Goal: Task Accomplishment & Management: Manage account settings

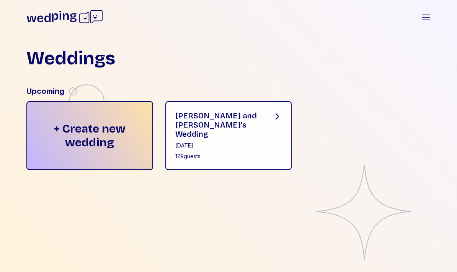
click at [220, 142] on div "[DATE]" at bounding box center [217, 146] width 85 height 8
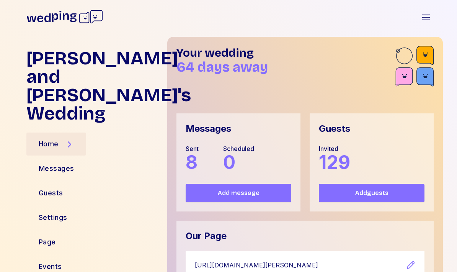
click at [47, 188] on div "Guests" at bounding box center [51, 193] width 24 height 11
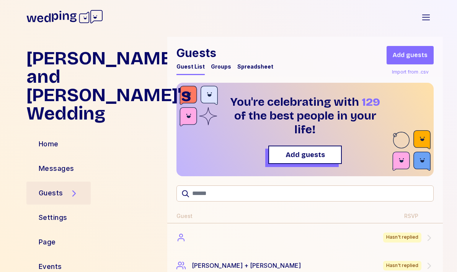
click at [421, 54] on span "Add guests" at bounding box center [410, 55] width 35 height 9
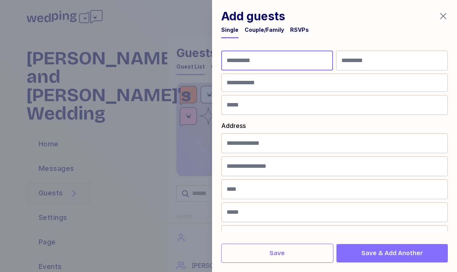
click at [311, 62] on input "First Name" at bounding box center [277, 61] width 112 height 20
type input "***"
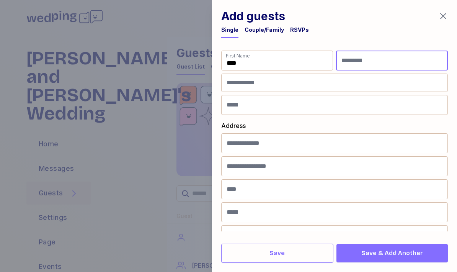
click at [373, 61] on input "Last Name" at bounding box center [392, 61] width 112 height 20
type input "****"
click at [296, 82] on input at bounding box center [335, 83] width 226 height 18
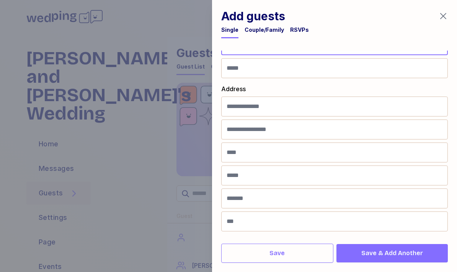
scroll to position [37, 0]
type input "**********"
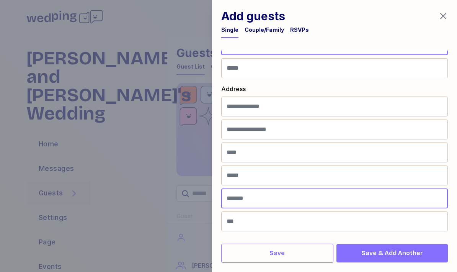
click at [410, 193] on input "Country" at bounding box center [334, 198] width 227 height 20
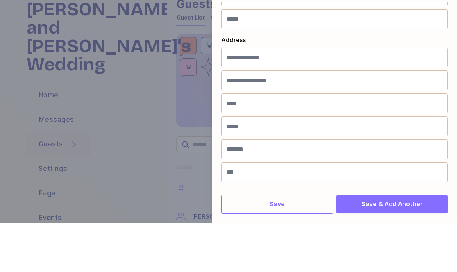
click at [307, 248] on span "Save" at bounding box center [277, 252] width 99 height 9
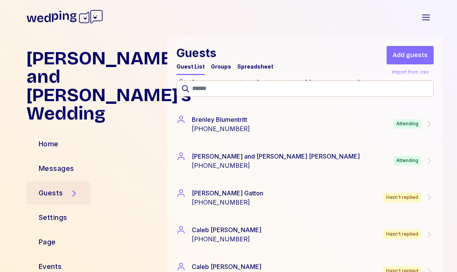
scroll to position [900, 0]
click at [436, 121] on div "[PERSON_NAME] [PHONE_NUMBER] Attending" at bounding box center [305, 124] width 276 height 37
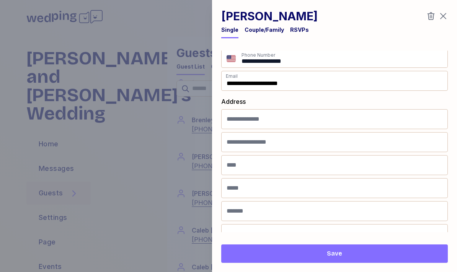
scroll to position [24, 0]
click at [296, 23] on h1 "[PERSON_NAME]" at bounding box center [269, 16] width 96 height 14
click at [301, 34] on div "RSVPs" at bounding box center [299, 32] width 19 height 12
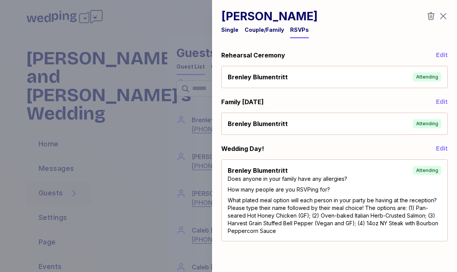
scroll to position [0, 0]
click at [446, 16] on icon "button" at bounding box center [443, 15] width 9 height 9
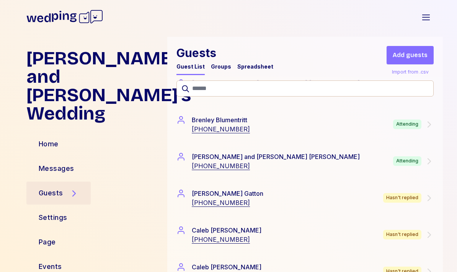
click at [390, 168] on div "[PERSON_NAME] and [PERSON_NAME] [PHONE_NUMBER] Attending" at bounding box center [304, 161] width 257 height 18
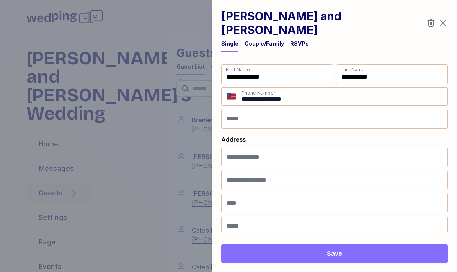
click at [297, 40] on div "RSVPs" at bounding box center [299, 44] width 19 height 8
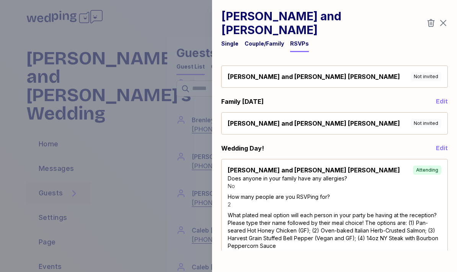
scroll to position [14, 0]
click at [441, 19] on icon "button" at bounding box center [443, 22] width 9 height 9
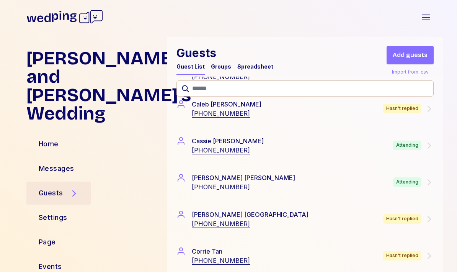
scroll to position [1063, 0]
click at [370, 183] on div "[PERSON_NAME] [PHONE_NUMBER] Attending" at bounding box center [304, 182] width 257 height 18
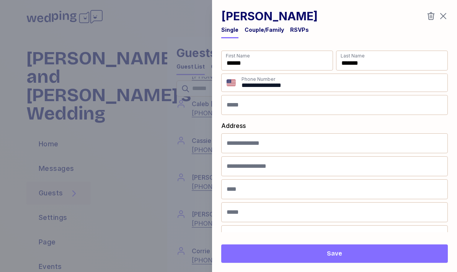
click at [295, 28] on div "RSVPs" at bounding box center [299, 30] width 19 height 8
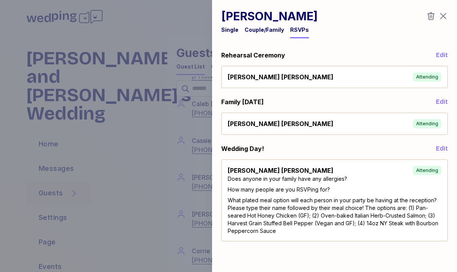
click at [444, 18] on icon "button" at bounding box center [443, 16] width 6 height 6
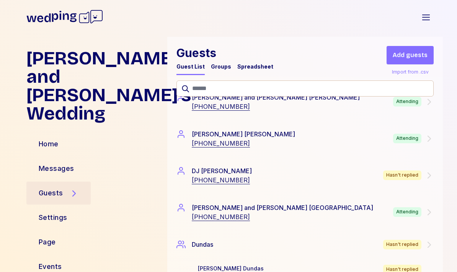
scroll to position [1513, 0]
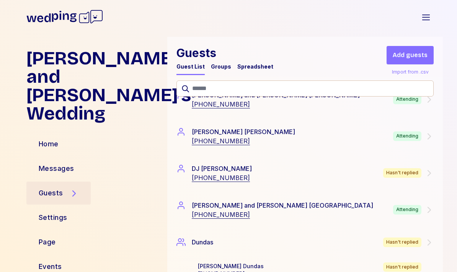
click at [383, 142] on div "[PERSON_NAME] [PHONE_NUMBER] Attending" at bounding box center [304, 136] width 257 height 18
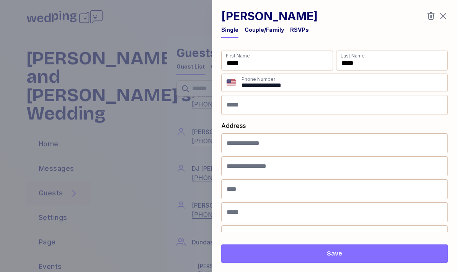
click at [298, 29] on div "RSVPs" at bounding box center [299, 30] width 19 height 8
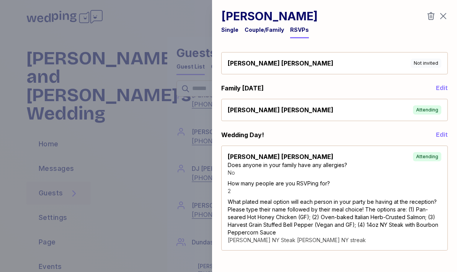
scroll to position [14, 0]
click at [445, 13] on icon "button" at bounding box center [443, 15] width 9 height 9
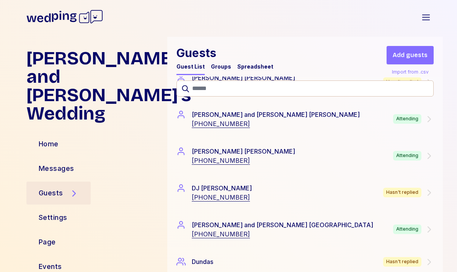
scroll to position [1489, 0]
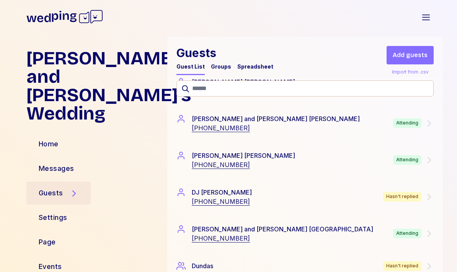
click at [407, 124] on div "Attending" at bounding box center [407, 123] width 28 height 10
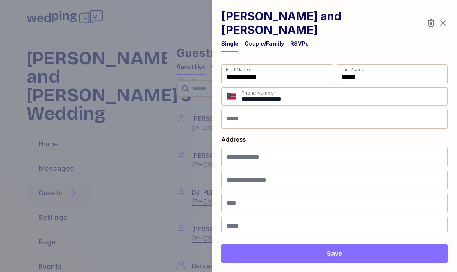
click at [298, 40] on div "RSVPs" at bounding box center [299, 44] width 19 height 8
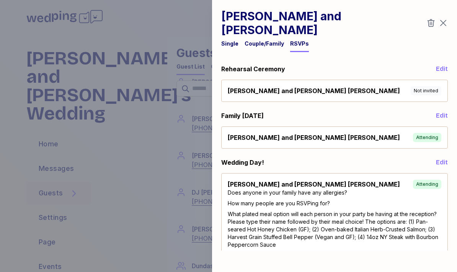
click at [445, 18] on icon "button" at bounding box center [443, 22] width 9 height 9
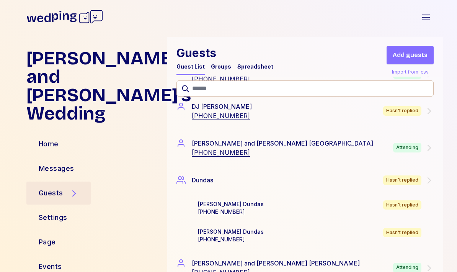
scroll to position [1578, 0]
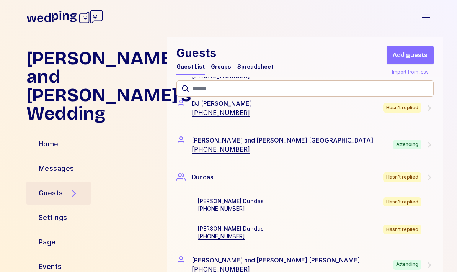
click at [395, 137] on div "[PERSON_NAME] and [PERSON_NAME] [PHONE_NUMBER] Attending" at bounding box center [304, 144] width 257 height 18
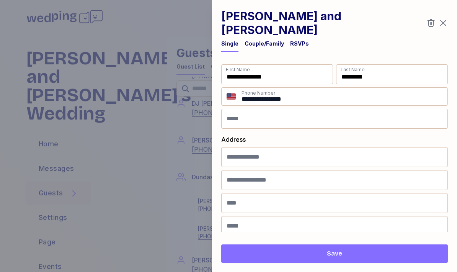
click at [298, 40] on div "RSVPs" at bounding box center [299, 44] width 19 height 8
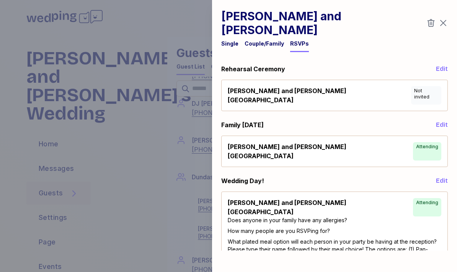
click at [444, 18] on icon "button" at bounding box center [443, 22] width 9 height 9
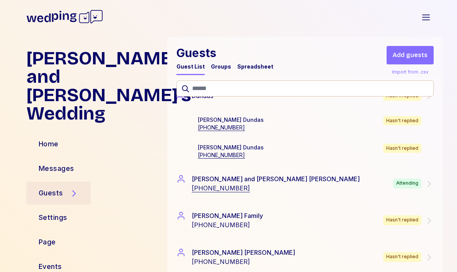
scroll to position [1660, 0]
click at [359, 183] on div "[PERSON_NAME] and [PERSON_NAME] [PHONE_NUMBER] Attending" at bounding box center [304, 183] width 257 height 18
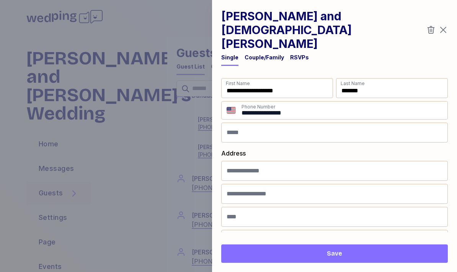
click at [444, 25] on icon "button" at bounding box center [443, 29] width 9 height 9
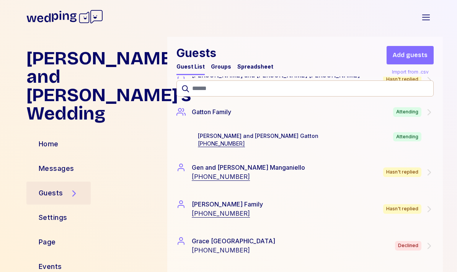
scroll to position [2032, 0]
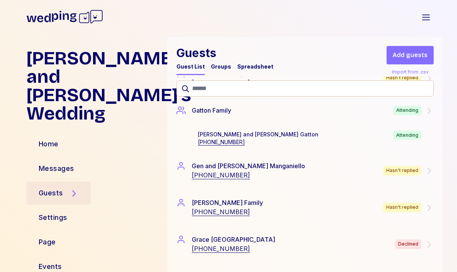
click at [410, 113] on div "Attending" at bounding box center [407, 111] width 28 height 10
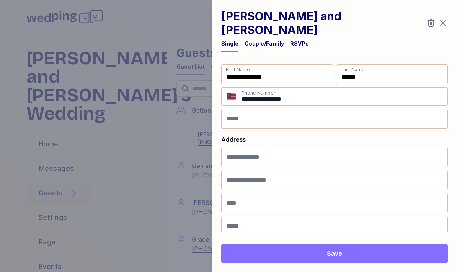
click at [298, 40] on div "RSVPs" at bounding box center [299, 44] width 19 height 8
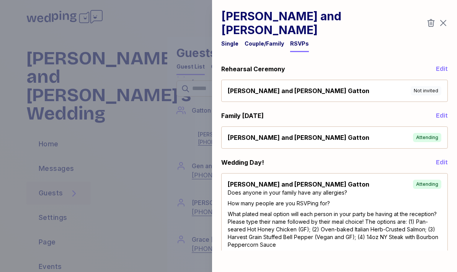
click at [445, 20] on icon "button" at bounding box center [443, 23] width 6 height 6
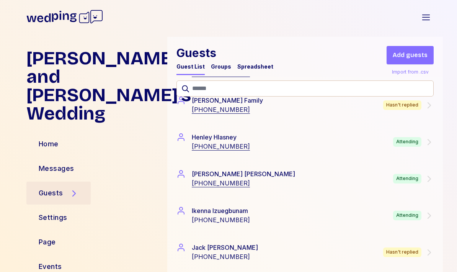
scroll to position [2246, 0]
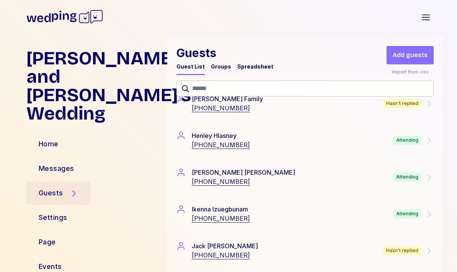
click at [383, 174] on div "[PERSON_NAME] [PHONE_NUMBER] Attending" at bounding box center [304, 177] width 257 height 18
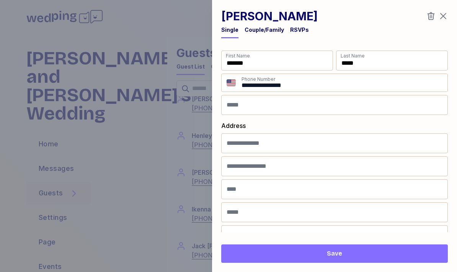
click at [299, 28] on div "RSVPs" at bounding box center [299, 30] width 19 height 8
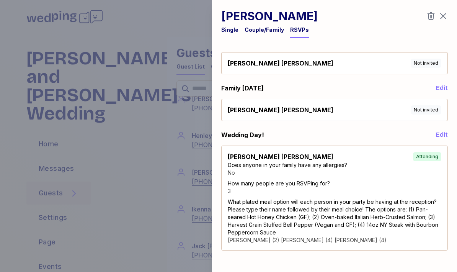
scroll to position [14, 0]
click at [444, 16] on icon "button" at bounding box center [443, 15] width 9 height 9
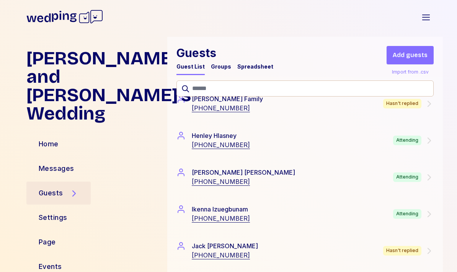
click at [372, 213] on div "[PERSON_NAME] [PHONE_NUMBER] Attending" at bounding box center [304, 213] width 257 height 18
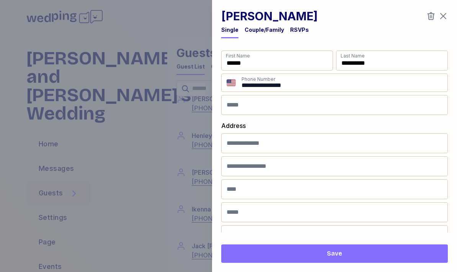
click at [300, 32] on div "RSVPs" at bounding box center [299, 30] width 19 height 8
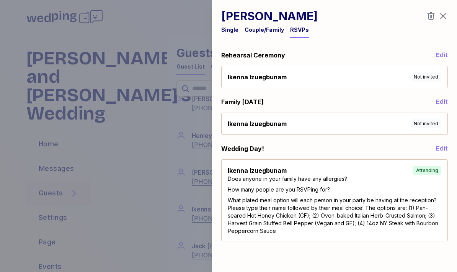
click at [445, 16] on icon "button" at bounding box center [443, 15] width 9 height 9
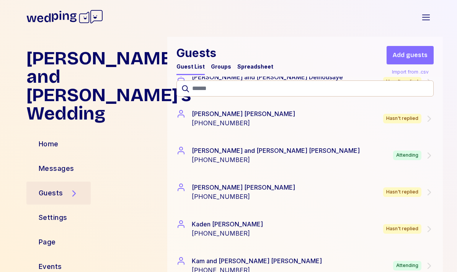
scroll to position [2599, 0]
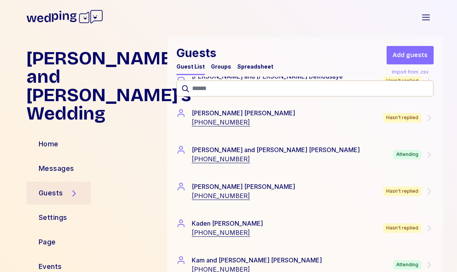
click at [381, 154] on div "[PERSON_NAME] and [PERSON_NAME] [PHONE_NUMBER] Attending" at bounding box center [304, 154] width 257 height 18
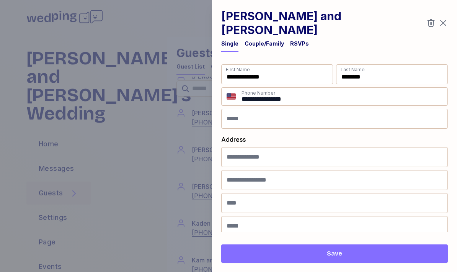
click at [300, 40] on div "RSVPs" at bounding box center [299, 44] width 19 height 8
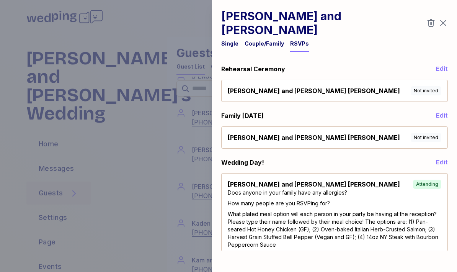
click at [445, 19] on icon "button" at bounding box center [443, 22] width 9 height 9
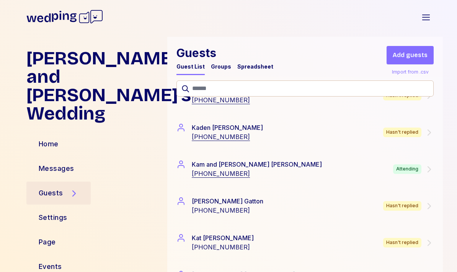
scroll to position [2695, 0]
click at [369, 166] on div "[PERSON_NAME] and [PERSON_NAME] [PHONE_NUMBER] Attending" at bounding box center [304, 168] width 257 height 18
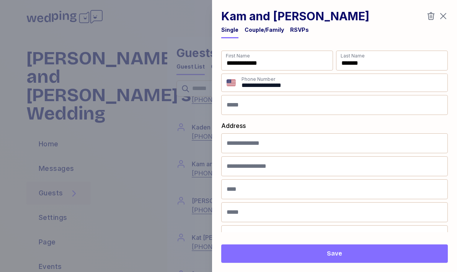
click at [299, 28] on div "RSVPs" at bounding box center [299, 30] width 19 height 8
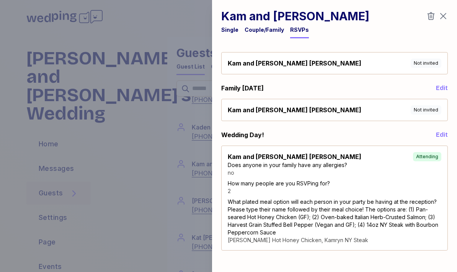
scroll to position [14, 0]
click at [447, 15] on icon "button" at bounding box center [443, 15] width 9 height 9
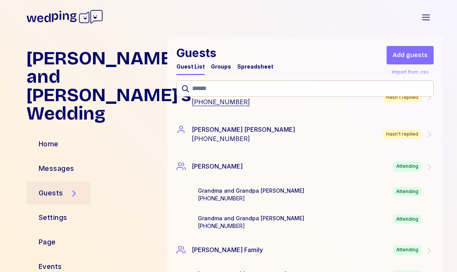
scroll to position [2854, 0]
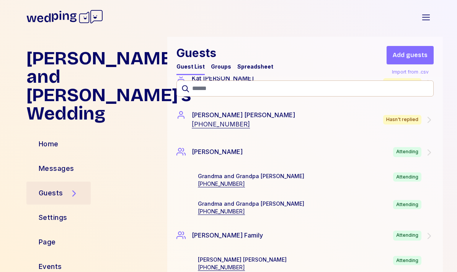
click at [394, 149] on div "Attending" at bounding box center [407, 152] width 28 height 10
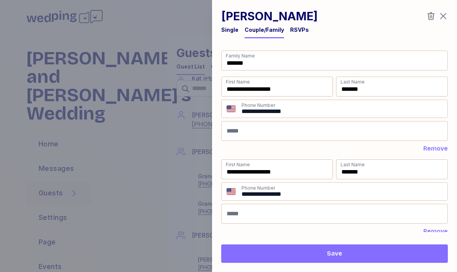
click at [295, 29] on div "RSVPs" at bounding box center [299, 30] width 19 height 8
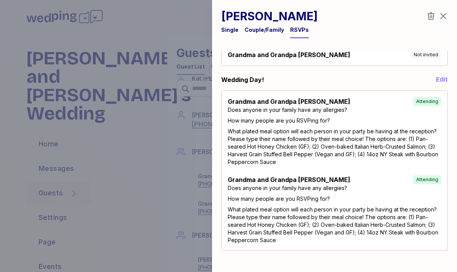
scroll to position [106, 0]
click at [441, 17] on icon "button" at bounding box center [443, 15] width 9 height 9
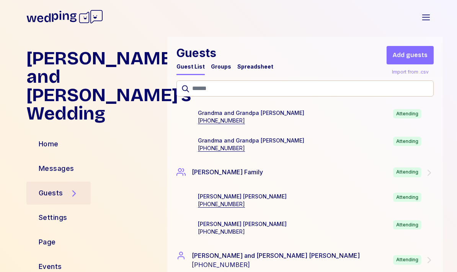
scroll to position [2924, 0]
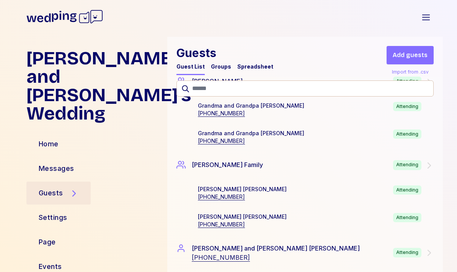
click at [378, 163] on div "[PERSON_NAME] Family Attending" at bounding box center [305, 165] width 276 height 28
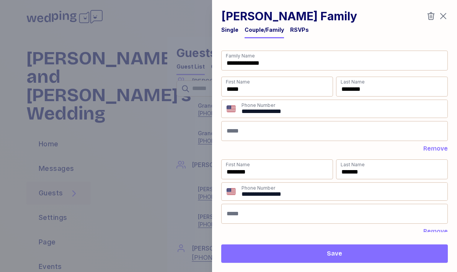
click at [295, 32] on div "RSVPs" at bounding box center [299, 30] width 19 height 8
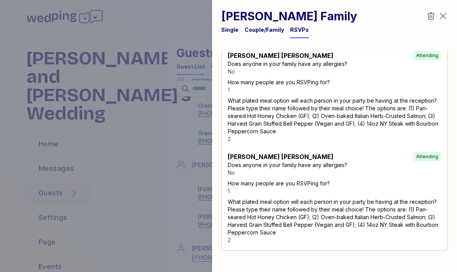
scroll to position [152, 0]
click at [446, 15] on icon "button" at bounding box center [443, 15] width 9 height 9
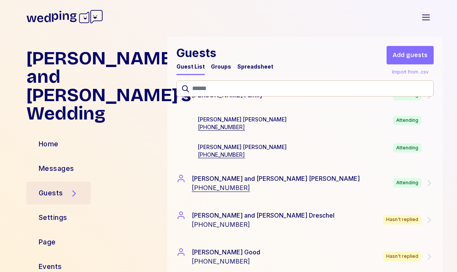
scroll to position [3016, 0]
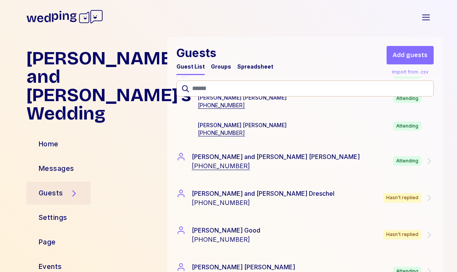
click at [375, 155] on div "[PERSON_NAME] and [PERSON_NAME] [PHONE_NUMBER] Attending" at bounding box center [304, 161] width 257 height 18
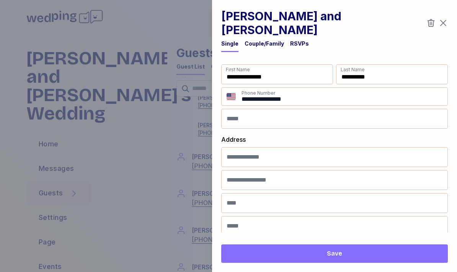
click at [298, 40] on div "RSVPs" at bounding box center [299, 44] width 19 height 8
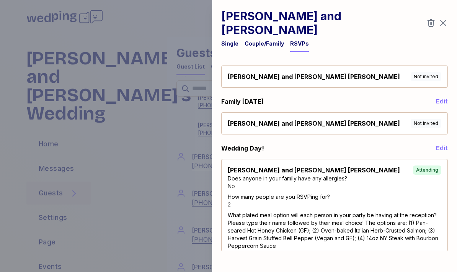
scroll to position [14, 0]
click at [444, 20] on icon "button" at bounding box center [443, 23] width 6 height 6
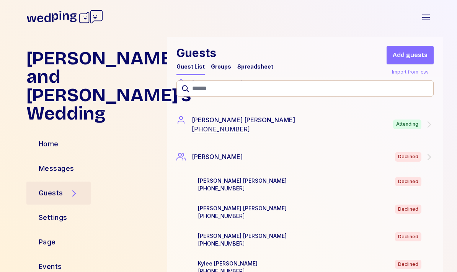
scroll to position [3165, 0]
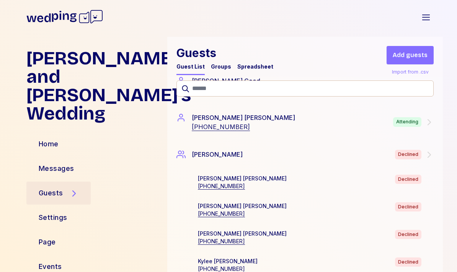
click at [398, 123] on div "Attending" at bounding box center [407, 122] width 28 height 10
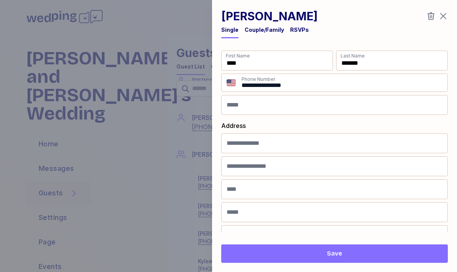
click at [447, 12] on icon "button" at bounding box center [443, 15] width 9 height 9
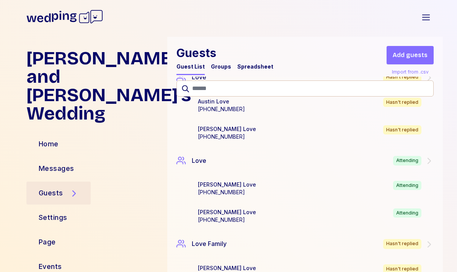
scroll to position [3620, 0]
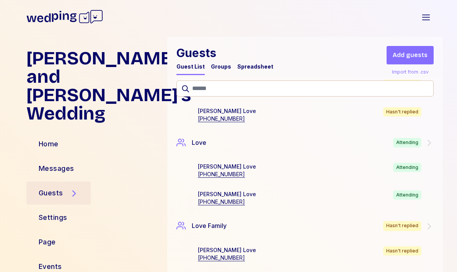
click at [419, 145] on div "Attending" at bounding box center [407, 143] width 28 height 10
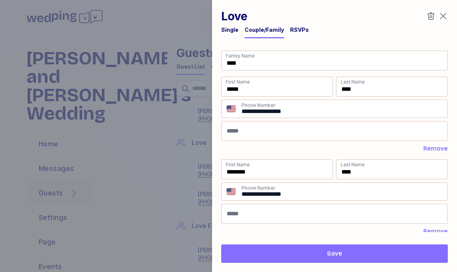
click at [304, 27] on div "RSVPs" at bounding box center [299, 30] width 19 height 8
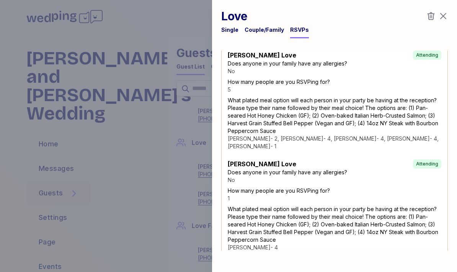
scroll to position [152, 0]
click at [447, 17] on icon "button" at bounding box center [443, 15] width 9 height 9
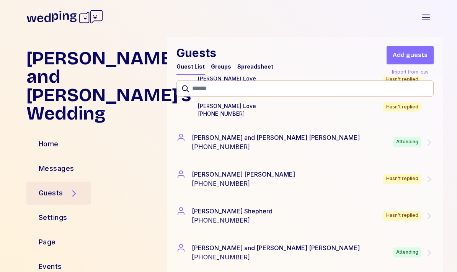
scroll to position [3792, 0]
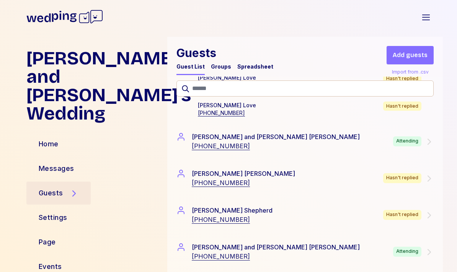
click at [375, 140] on div "[PERSON_NAME] and [PERSON_NAME] [PHONE_NUMBER] Attending" at bounding box center [304, 141] width 257 height 18
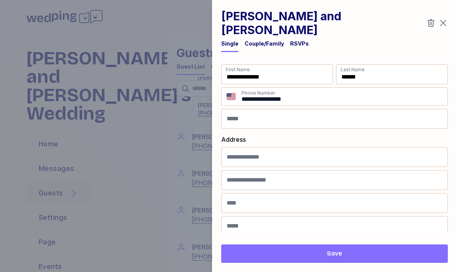
click at [298, 40] on div "RSVPs" at bounding box center [299, 44] width 19 height 8
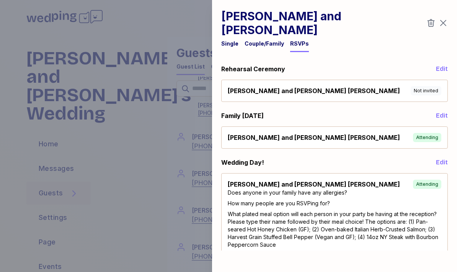
click at [445, 18] on icon "button" at bounding box center [443, 22] width 9 height 9
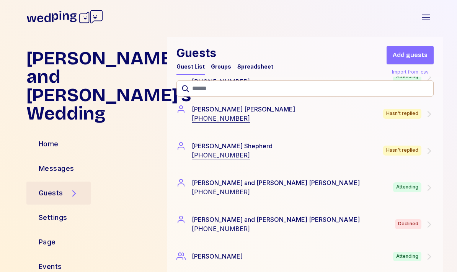
scroll to position [3858, 0]
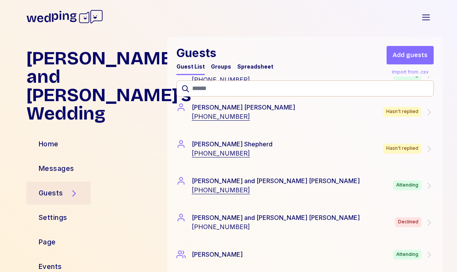
click at [370, 189] on div "[PERSON_NAME] and [PERSON_NAME] [PHONE_NUMBER] Attending" at bounding box center [304, 185] width 257 height 18
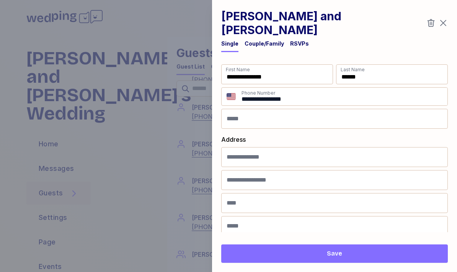
click at [300, 40] on div "RSVPs" at bounding box center [299, 44] width 19 height 8
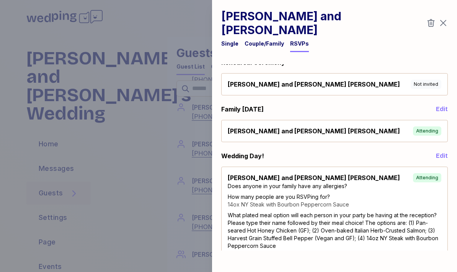
scroll to position [6, 0]
click at [447, 18] on icon "button" at bounding box center [443, 22] width 9 height 9
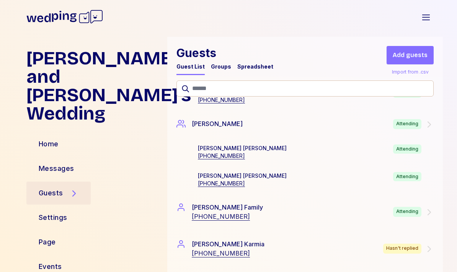
scroll to position [4071, 0]
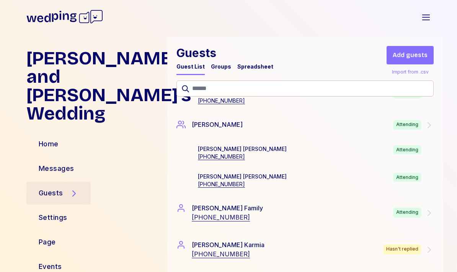
click at [417, 121] on div "Attending" at bounding box center [407, 125] width 28 height 10
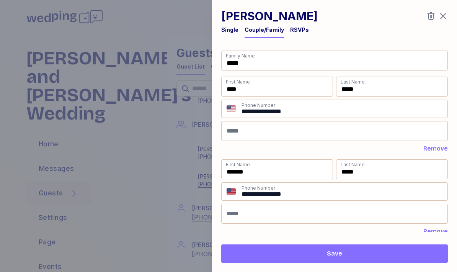
click at [298, 33] on div "RSVPs" at bounding box center [299, 30] width 19 height 8
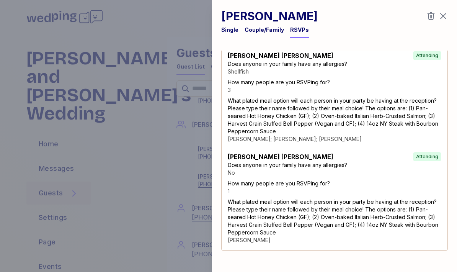
scroll to position [152, 0]
click at [442, 16] on icon "button" at bounding box center [443, 15] width 9 height 9
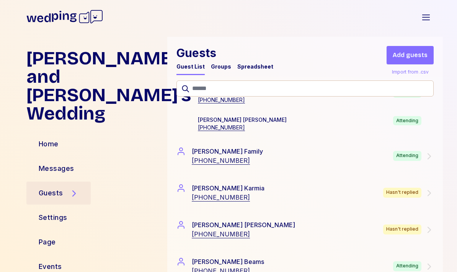
scroll to position [4132, 0]
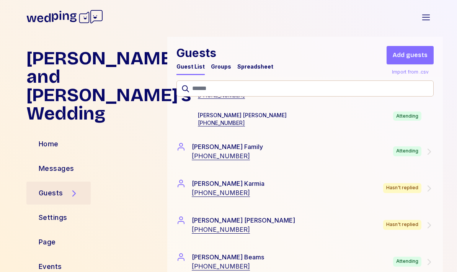
click at [415, 156] on div "Attending" at bounding box center [407, 151] width 28 height 10
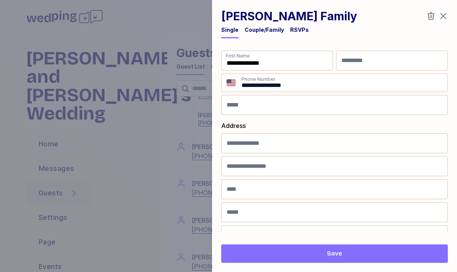
click at [299, 28] on div "RSVPs" at bounding box center [299, 30] width 19 height 8
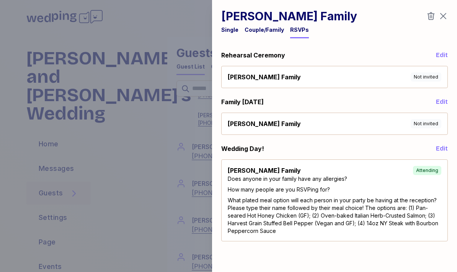
click at [452, 17] on div "[PERSON_NAME] Family Single Couple/Family RSVPs Rehearsal Ceremony Edit [PERSON…" at bounding box center [334, 136] width 245 height 272
click at [443, 18] on icon "button" at bounding box center [443, 15] width 9 height 9
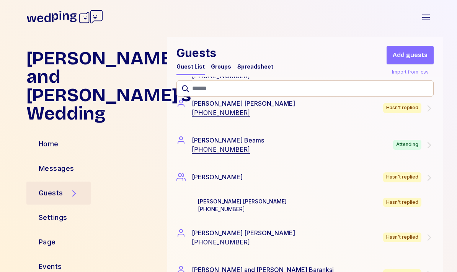
scroll to position [4250, 0]
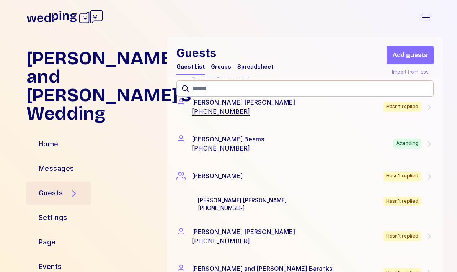
click at [422, 144] on div "Attending" at bounding box center [413, 144] width 41 height 10
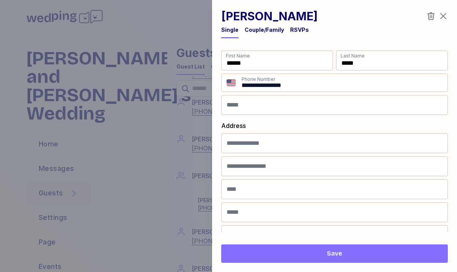
click at [294, 31] on div "RSVPs" at bounding box center [299, 30] width 19 height 8
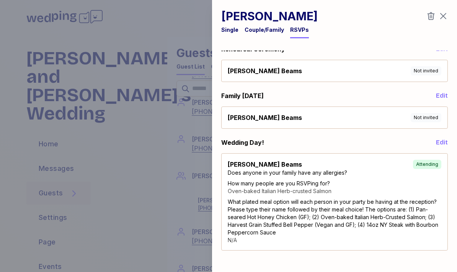
scroll to position [6, 0]
click at [447, 19] on icon "button" at bounding box center [443, 15] width 9 height 9
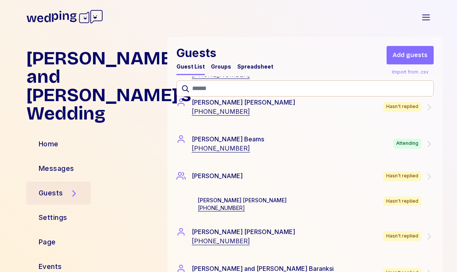
scroll to position [4268, 0]
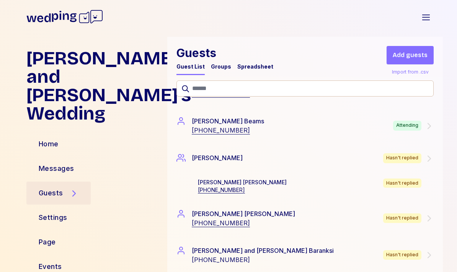
click at [422, 122] on div "Attending" at bounding box center [413, 126] width 41 height 10
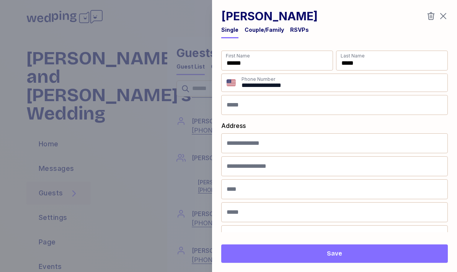
click at [445, 15] on icon "button" at bounding box center [443, 16] width 6 height 6
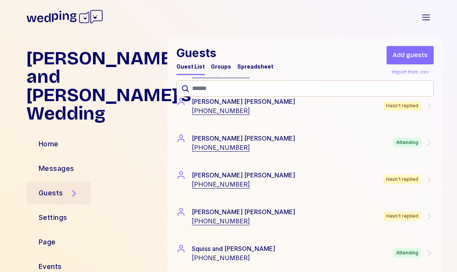
scroll to position [4491, 0]
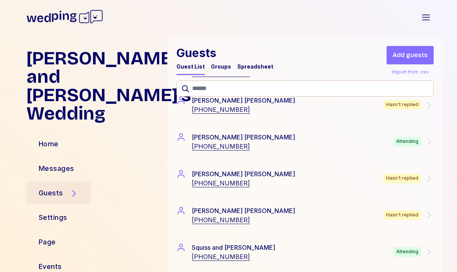
click at [421, 145] on div "Attending" at bounding box center [407, 142] width 28 height 10
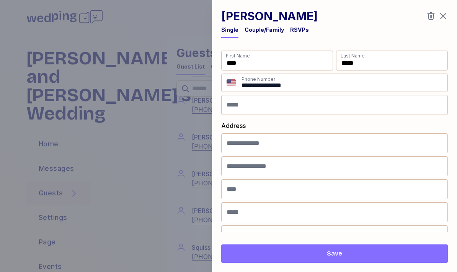
click at [293, 31] on div "RSVPs" at bounding box center [299, 30] width 19 height 8
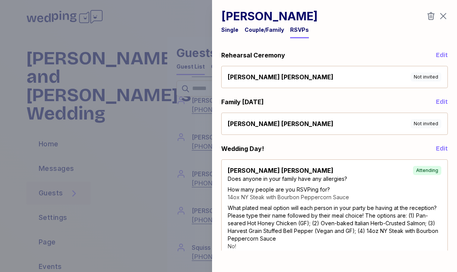
scroll to position [0, 0]
click at [447, 18] on icon "button" at bounding box center [443, 15] width 9 height 9
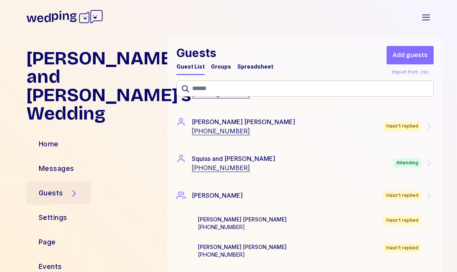
scroll to position [4597, 0]
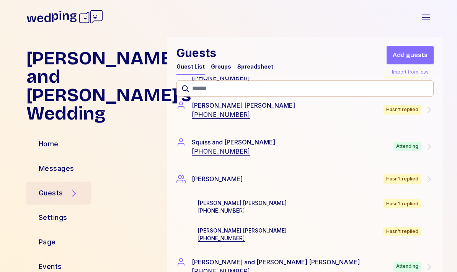
click at [419, 145] on div "Attending" at bounding box center [407, 147] width 28 height 10
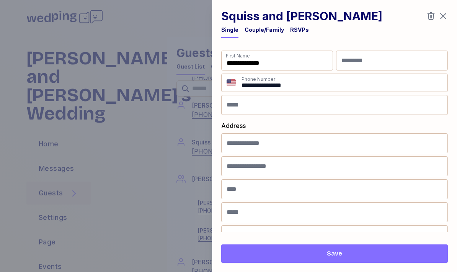
click at [301, 30] on div "RSVPs" at bounding box center [299, 30] width 19 height 8
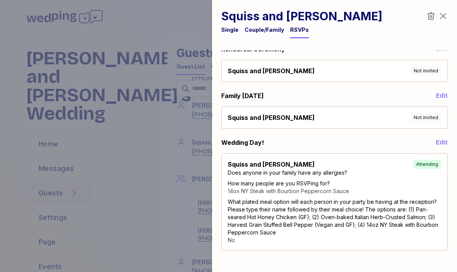
scroll to position [6, 0]
click at [447, 17] on icon "button" at bounding box center [443, 15] width 9 height 9
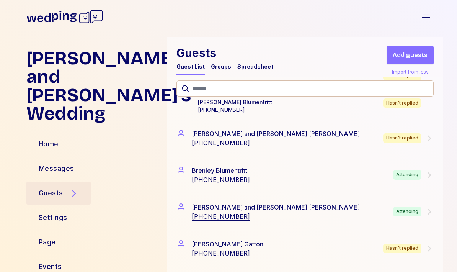
scroll to position [864, 0]
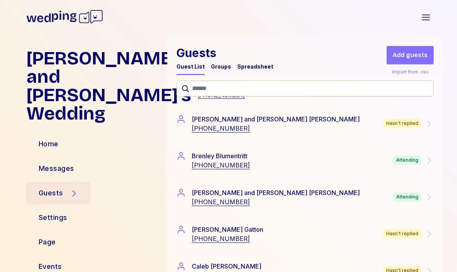
click at [391, 160] on div "[PERSON_NAME] [PHONE_NUMBER] Attending" at bounding box center [304, 160] width 257 height 18
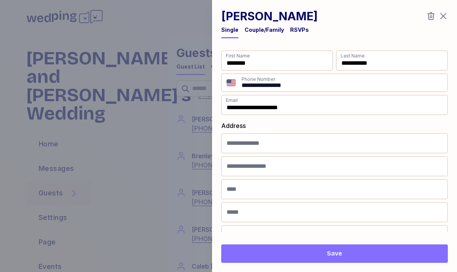
click at [298, 30] on div "RSVPs" at bounding box center [299, 30] width 19 height 8
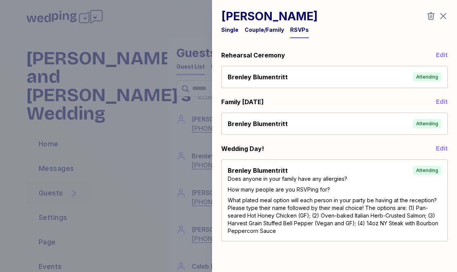
click at [447, 17] on icon "button" at bounding box center [443, 15] width 9 height 9
